Goal: Information Seeking & Learning: Learn about a topic

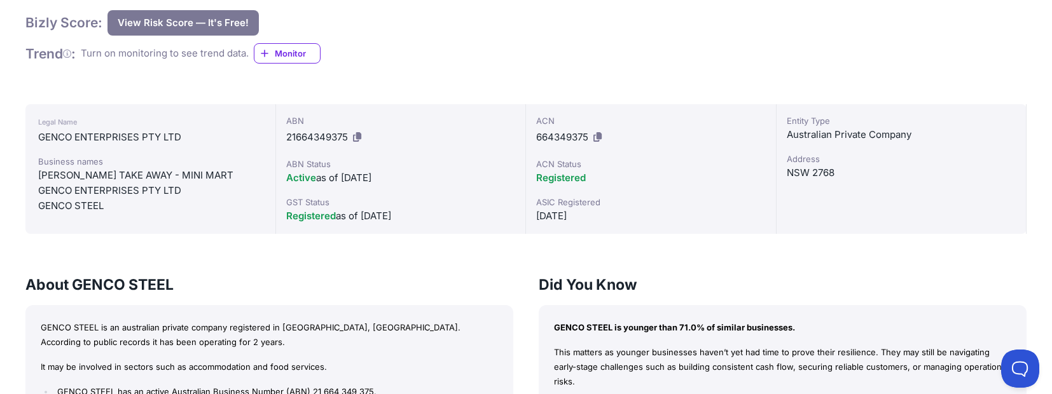
scroll to position [318, 0]
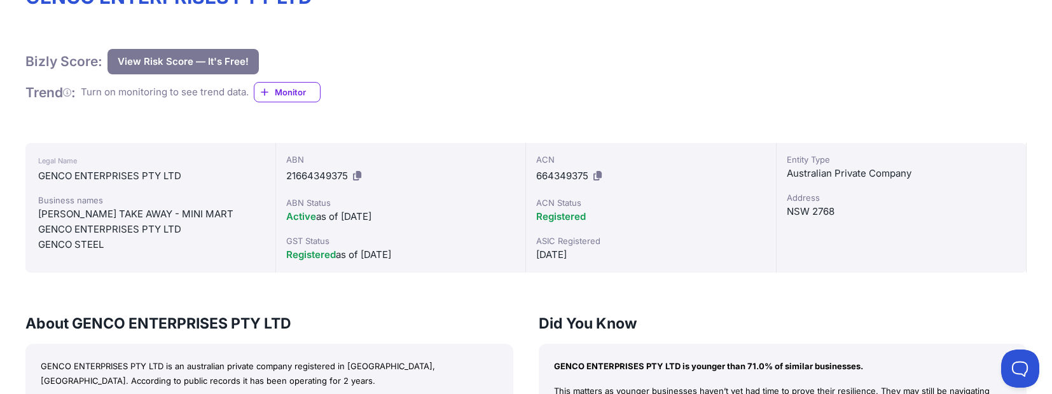
scroll to position [254, 0]
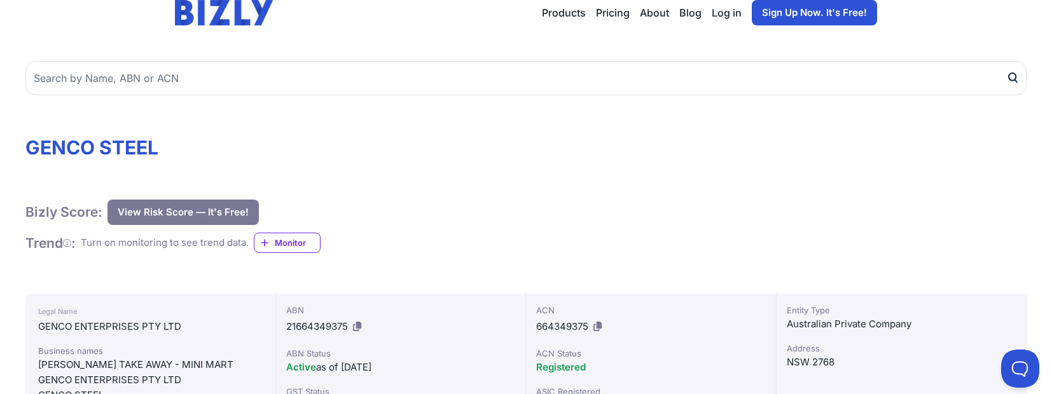
scroll to position [254, 0]
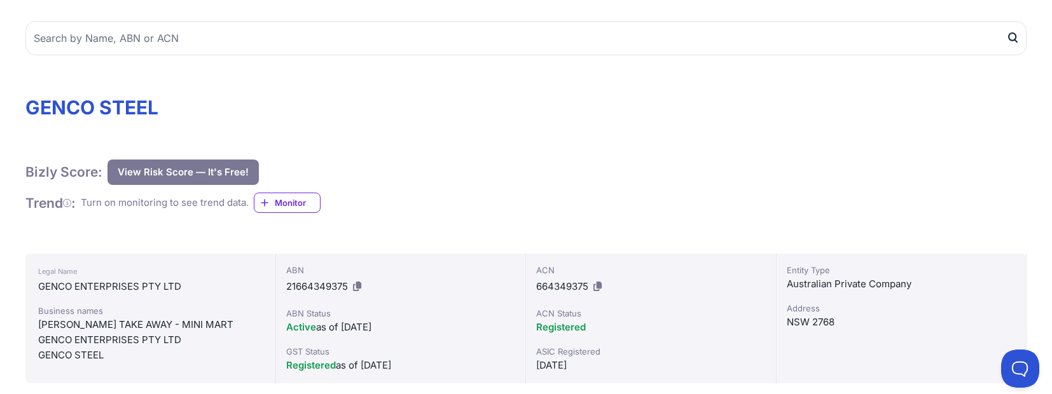
scroll to position [318, 0]
